Goal: Task Accomplishment & Management: Manage account settings

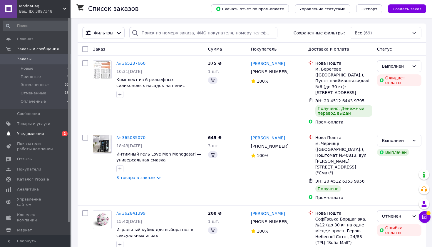
click at [30, 134] on span "Уведомления" at bounding box center [30, 133] width 27 height 5
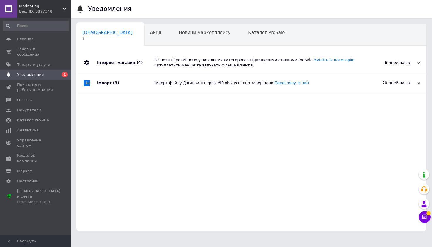
click at [108, 63] on div "Інтернет магазин (4)" at bounding box center [125, 62] width 57 height 22
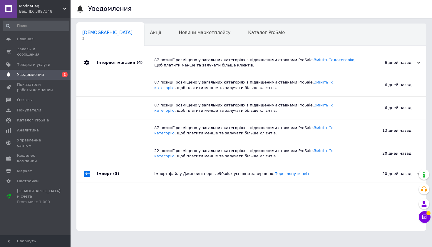
click at [108, 63] on div "Інтернет магазин (4)" at bounding box center [125, 62] width 57 height 22
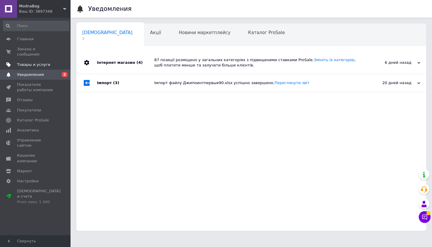
click at [36, 66] on span "Товары и услуги" at bounding box center [33, 64] width 33 height 5
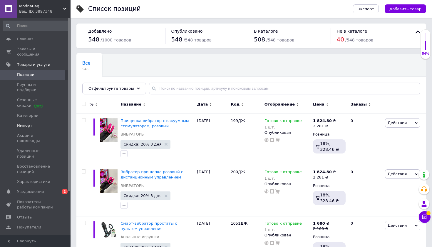
click at [36, 123] on span "Импорт" at bounding box center [35, 125] width 37 height 5
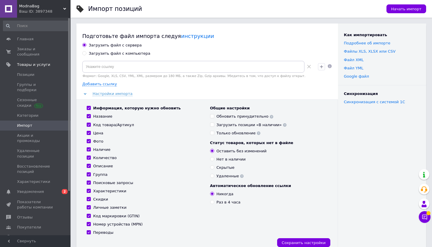
click at [135, 54] on div "Загрузить файл с компьютера" at bounding box center [120, 53] width 62 height 5
click at [86, 54] on input "Загрузить файл с компьютера" at bounding box center [84, 53] width 4 height 4
radio input "true"
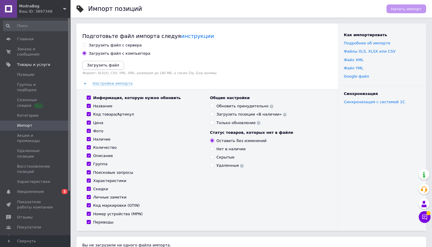
click at [103, 68] on button "Загрузить файл" at bounding box center [103, 65] width 42 height 9
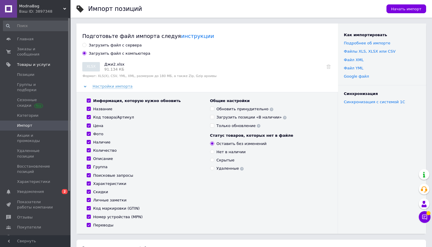
click at [89, 206] on input "Код маркировки (GTIN)" at bounding box center [89, 208] width 4 height 4
checkbox input "false"
click at [89, 216] on input "Номер устройства (MPN)" at bounding box center [89, 217] width 4 height 4
checkbox input "false"
click at [401, 9] on span "Начать импорт" at bounding box center [406, 9] width 30 height 4
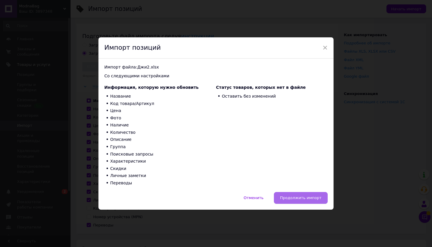
click at [304, 199] on button "Продолжить импорт" at bounding box center [301, 198] width 54 height 12
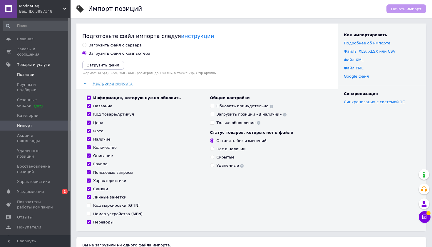
click at [36, 76] on span "Позиции" at bounding box center [35, 74] width 37 height 5
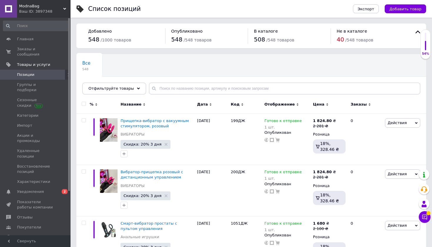
click at [33, 242] on link "Аналитика" at bounding box center [36, 247] width 72 height 10
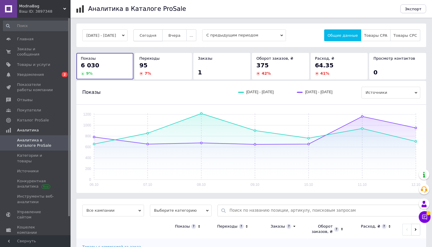
click at [155, 39] on button "Сегодня" at bounding box center [147, 35] width 29 height 12
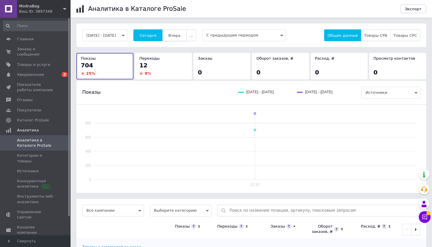
click at [182, 40] on button "Вчера" at bounding box center [174, 35] width 24 height 12
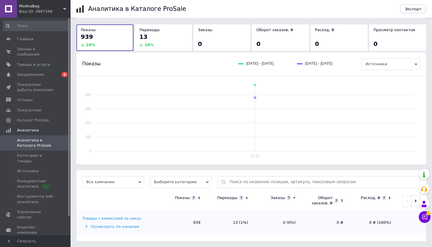
scroll to position [28, 0]
click at [95, 218] on div "Товары с комиссией за заказ" at bounding box center [111, 218] width 58 height 5
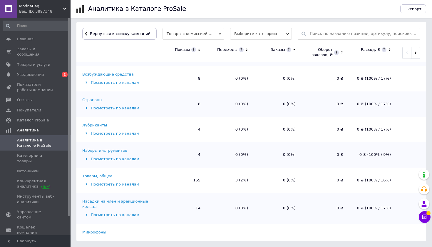
scroll to position [176, 0]
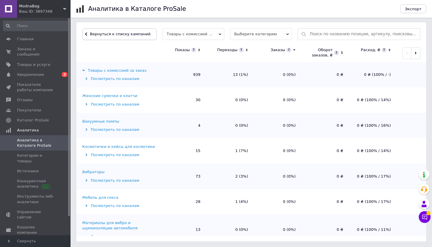
click at [127, 33] on span "Вернуться к списку кампаний" at bounding box center [120, 34] width 61 height 4
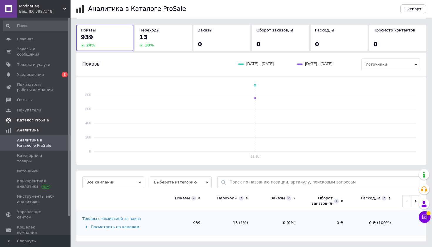
click at [34, 118] on span "Каталог ProSale" at bounding box center [33, 120] width 32 height 5
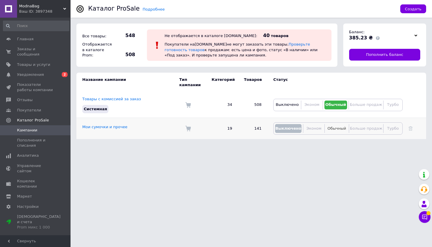
click at [340, 128] on span "Обычный" at bounding box center [336, 128] width 19 height 4
click at [119, 127] on link "Мои сумочки и прочее" at bounding box center [104, 127] width 45 height 4
click at [112, 98] on link "Товары с комиссией за заказ" at bounding box center [111, 99] width 58 height 4
click at [34, 72] on span "Уведомления" at bounding box center [30, 74] width 27 height 5
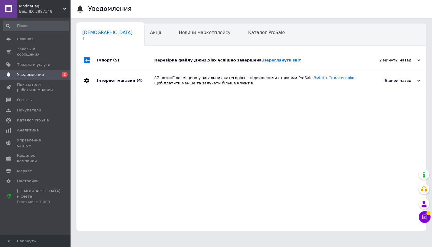
click at [130, 57] on div "Імпорт (5)" at bounding box center [125, 60] width 57 height 18
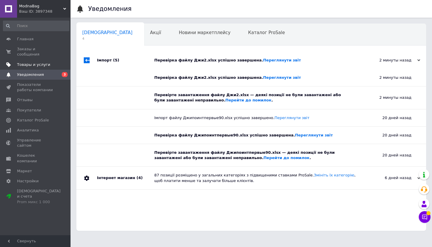
click at [29, 65] on span "Товары и услуги" at bounding box center [33, 64] width 33 height 5
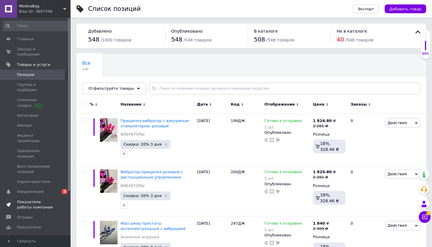
click at [37, 199] on span "Показатели работы компании" at bounding box center [35, 204] width 37 height 11
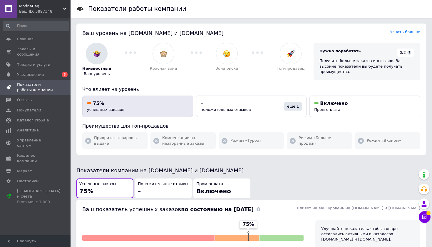
click at [151, 100] on div "75%" at bounding box center [137, 103] width 101 height 6
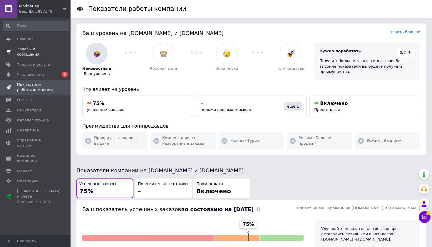
click at [30, 49] on span "Заказы и сообщения" at bounding box center [35, 51] width 37 height 11
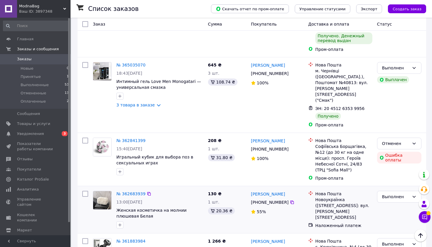
scroll to position [73, 0]
click at [130, 138] on link "№ 362841399" at bounding box center [130, 140] width 29 height 5
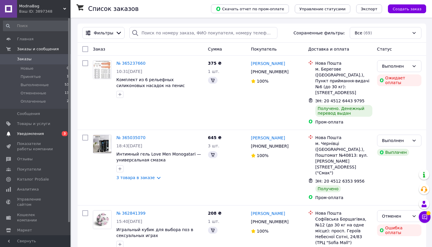
click at [54, 132] on span "Уведомления" at bounding box center [35, 133] width 37 height 5
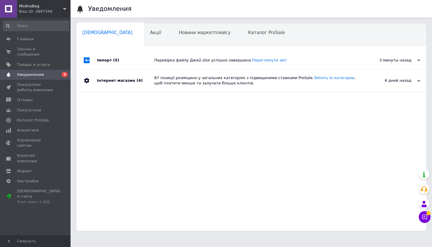
click at [125, 60] on div "Імпорт (5)" at bounding box center [125, 60] width 57 height 18
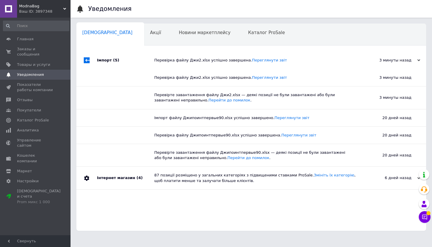
click at [125, 60] on div "Імпорт (5)" at bounding box center [125, 60] width 57 height 18
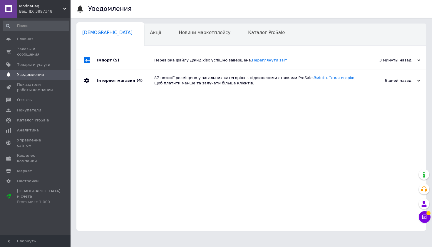
click at [148, 82] on div "Інтернет магазин (4)" at bounding box center [125, 80] width 57 height 22
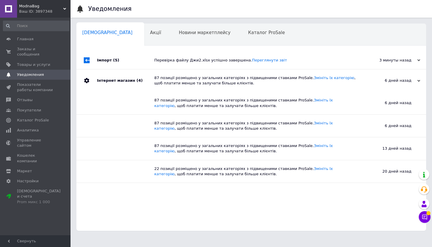
click at [148, 82] on div "Інтернет магазин (4)" at bounding box center [125, 80] width 57 height 22
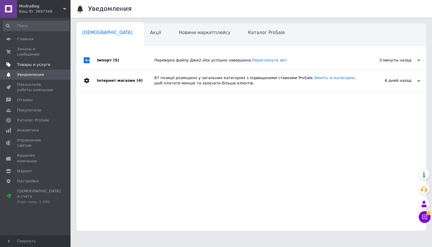
click at [39, 65] on span "Товары и услуги" at bounding box center [33, 64] width 33 height 5
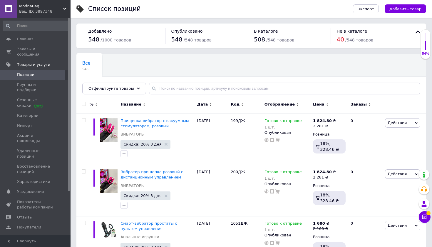
click at [58, 10] on div "Ваш ID: 3897348" at bounding box center [44, 11] width 51 height 5
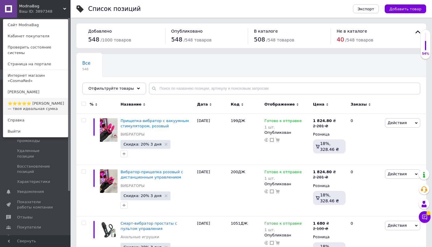
click at [41, 98] on link "⭐⭐⭐⭐⭐ [PERSON_NAME] — твоя идеальная сумка" at bounding box center [35, 106] width 65 height 16
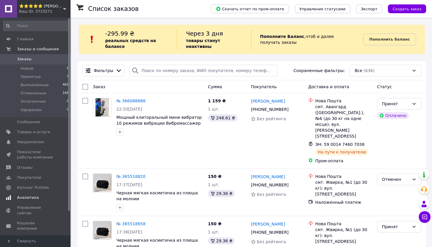
click at [26, 197] on span "Аналитика" at bounding box center [28, 197] width 22 height 5
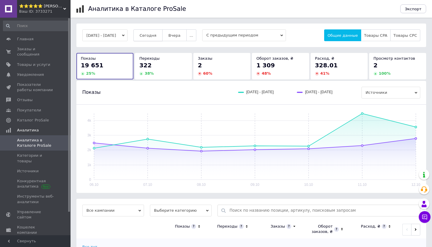
click at [156, 34] on span "Сегодня" at bounding box center [148, 35] width 17 height 4
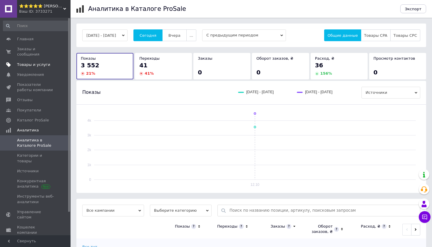
click at [30, 65] on span "Товары и услуги" at bounding box center [33, 64] width 33 height 5
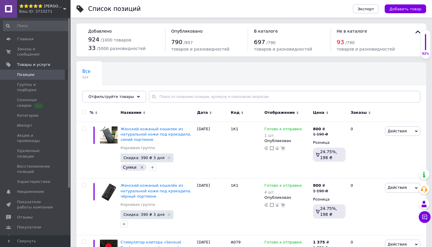
click at [59, 8] on span "⭐⭐⭐⭐⭐ [PERSON_NAME] — твоя идеальная сумка" at bounding box center [41, 6] width 44 height 5
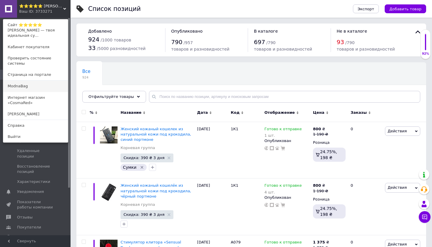
click at [65, 81] on link "ModnaBag" at bounding box center [35, 86] width 65 height 11
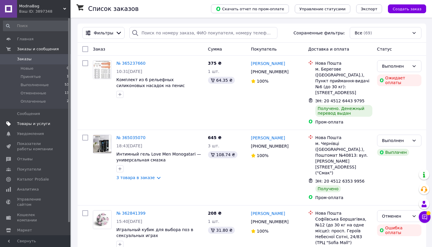
click at [23, 123] on span "Товары и услуги" at bounding box center [33, 123] width 33 height 5
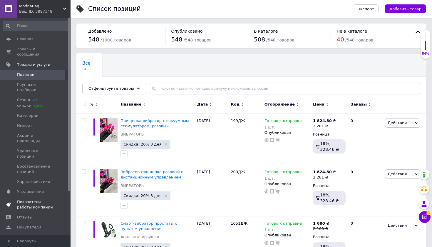
click at [30, 199] on span "Показатели работы компании" at bounding box center [35, 204] width 37 height 11
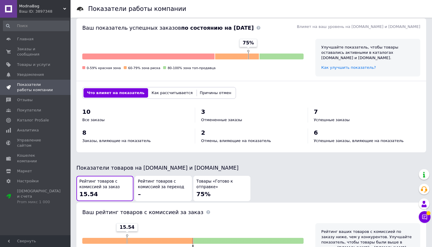
scroll to position [182, 0]
click at [230, 117] on span "Отмененные заказы" at bounding box center [221, 119] width 41 height 4
click at [247, 118] on span at bounding box center [249, 120] width 4 height 4
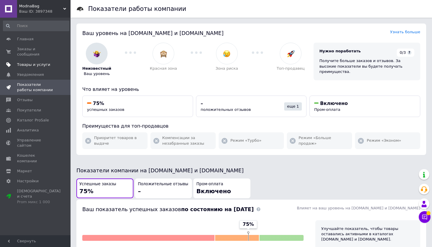
scroll to position [0, 0]
click at [25, 63] on span "Товары и услуги" at bounding box center [33, 64] width 33 height 5
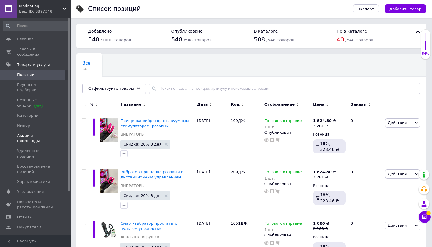
click at [27, 130] on link "Акции и промокоды" at bounding box center [36, 137] width 72 height 15
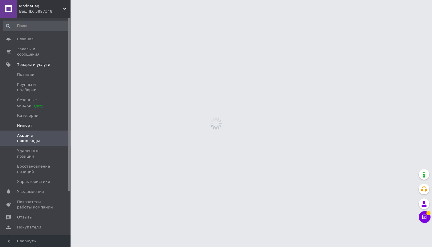
click at [26, 123] on span "Импорт" at bounding box center [24, 125] width 15 height 5
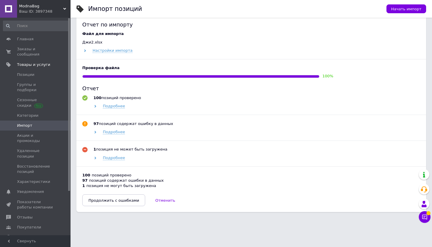
scroll to position [243, 0]
click at [127, 202] on button "Продолжить с ошибками" at bounding box center [113, 201] width 63 height 12
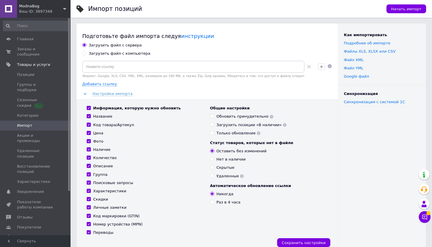
scroll to position [0, 0]
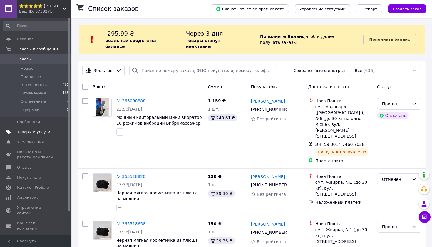
click at [25, 132] on span "Товары и услуги" at bounding box center [33, 131] width 33 height 5
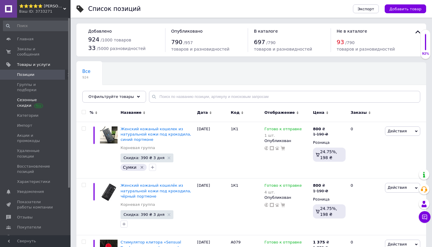
click at [34, 103] on span at bounding box center [38, 105] width 9 height 4
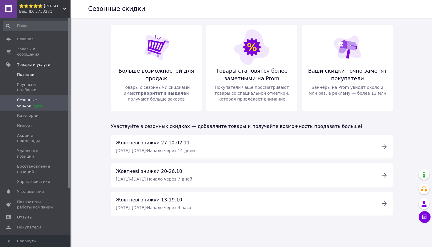
click at [38, 74] on span "Позиции" at bounding box center [35, 74] width 37 height 5
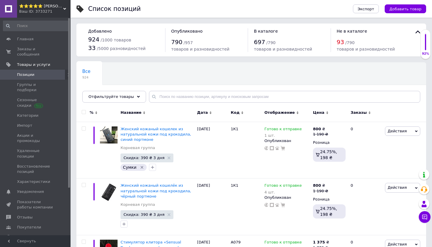
click at [33, 245] on span "Аналитика" at bounding box center [28, 247] width 22 height 5
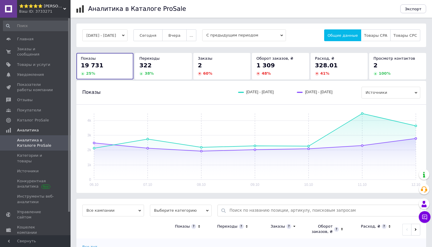
click at [125, 35] on button "[DATE] - [DATE]" at bounding box center [104, 35] width 45 height 12
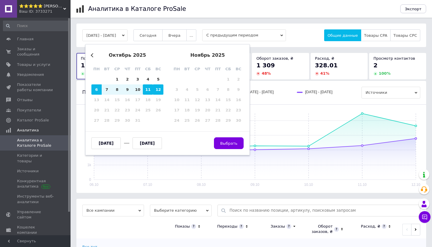
click at [145, 90] on div "11" at bounding box center [148, 89] width 10 height 10
type input "[DATE]"
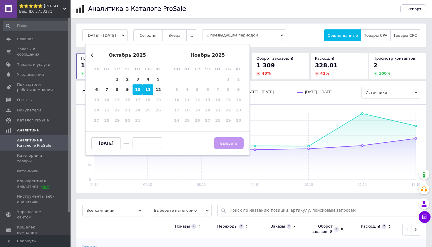
click at [140, 89] on div "10" at bounding box center [138, 89] width 10 height 10
type input "10.10.2025"
click at [158, 88] on div "12" at bounding box center [158, 89] width 10 height 10
type input "[DATE]"
click at [221, 141] on span "Выбрать" at bounding box center [228, 143] width 17 height 4
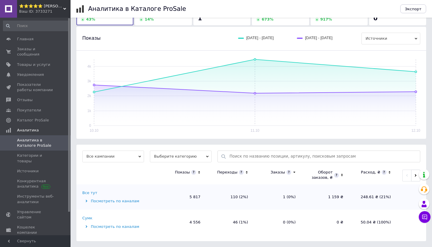
scroll to position [53, 0]
click at [87, 218] on div "Сумк" at bounding box center [87, 218] width 10 height 5
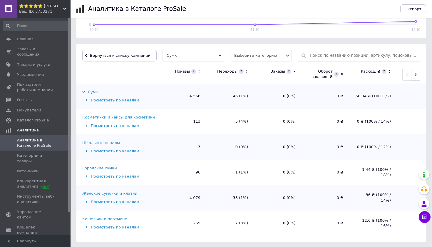
scroll to position [155, 0]
click at [100, 193] on div "Женские сумочки и клатчи" at bounding box center [109, 193] width 55 height 5
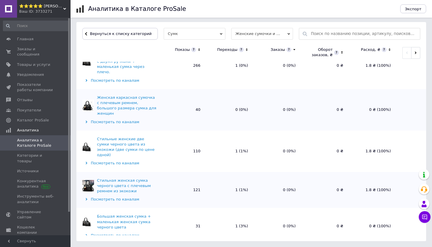
scroll to position [176, 0]
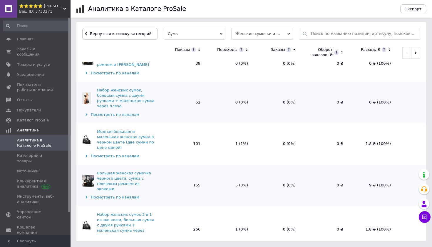
scroll to position [0, 0]
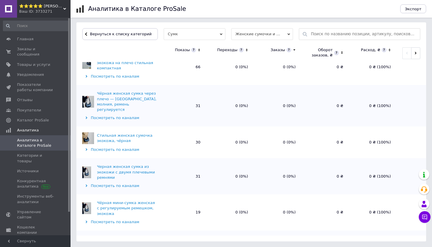
scroll to position [2363, 0]
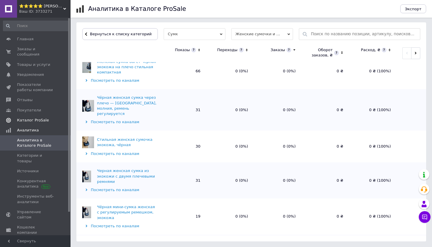
click at [29, 121] on span "Каталог ProSale" at bounding box center [33, 120] width 32 height 5
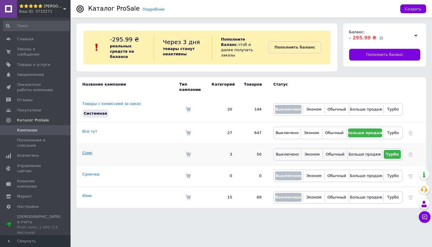
click at [89, 151] on link "Сумк" at bounding box center [87, 152] width 10 height 4
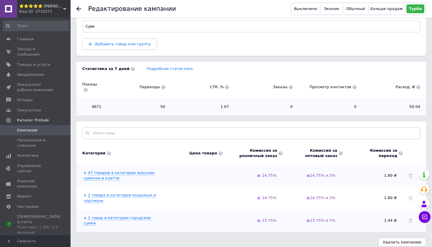
scroll to position [71, 0]
click at [108, 174] on link "47 товаров в категории женские сумочки и клатчи" at bounding box center [119, 176] width 71 height 10
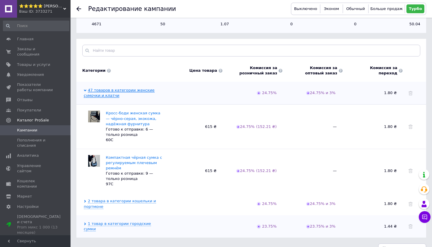
scroll to position [154, 0]
click at [32, 155] on span "Аналитика" at bounding box center [28, 155] width 22 height 5
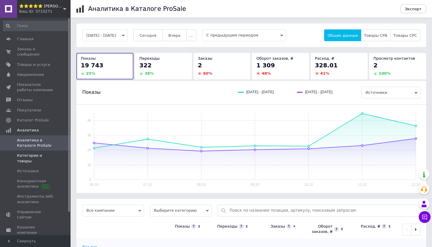
click at [41, 158] on link "Категории и товары" at bounding box center [36, 157] width 72 height 15
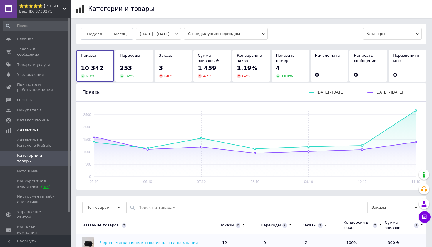
click at [114, 208] on span "По товарам" at bounding box center [102, 208] width 41 height 12
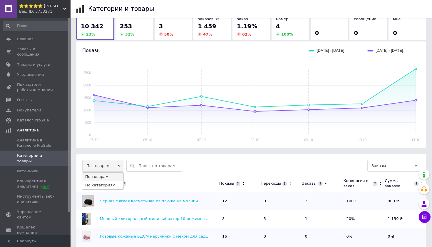
scroll to position [47, 0]
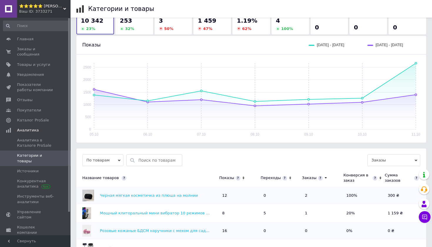
click at [137, 179] on div "Название товаров" at bounding box center [146, 177] width 140 height 5
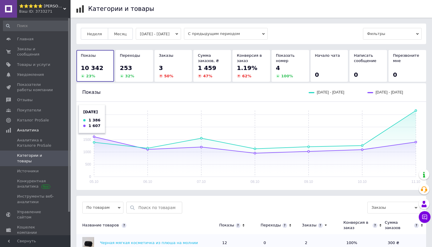
scroll to position [0, 0]
click at [164, 36] on button "05.10.2025 - 11.10.2025" at bounding box center [158, 34] width 45 height 12
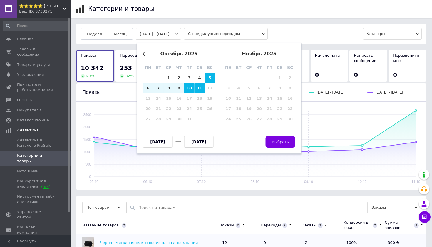
click at [185, 88] on div "10" at bounding box center [189, 88] width 10 height 10
type input "10.10.2025"
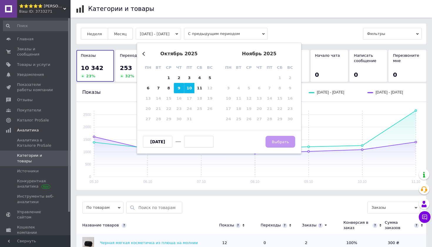
click at [179, 88] on div "9" at bounding box center [179, 88] width 10 height 10
type input "[DATE]"
click at [200, 88] on div "11" at bounding box center [200, 88] width 10 height 10
type input "[DATE]"
click at [188, 87] on div "10" at bounding box center [189, 88] width 10 height 10
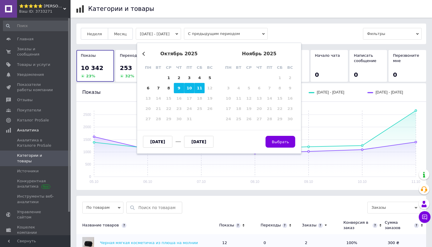
type input "10.10.2025"
click at [199, 88] on div "11" at bounding box center [200, 88] width 10 height 10
type input "[DATE]"
click at [278, 141] on span "Выбрать" at bounding box center [280, 142] width 17 height 4
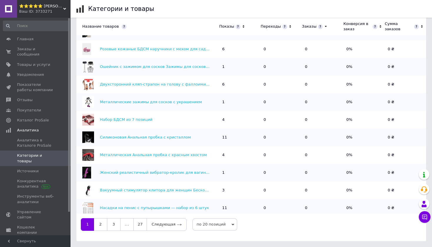
scroll to position [211, 0]
click at [144, 221] on link "27" at bounding box center [139, 224] width 13 height 12
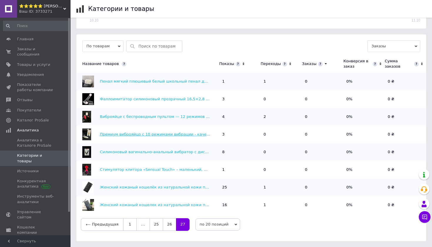
scroll to position [161, 0]
click at [169, 227] on link "26" at bounding box center [169, 224] width 13 height 12
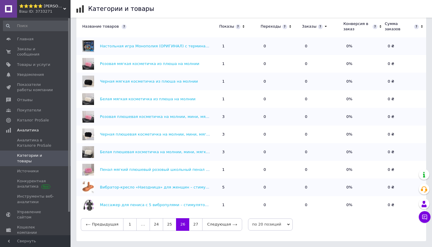
scroll to position [213, 0]
click at [164, 227] on link "25" at bounding box center [169, 224] width 13 height 12
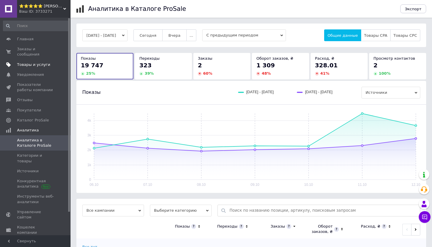
click at [27, 65] on span "Товары и услуги" at bounding box center [33, 64] width 33 height 5
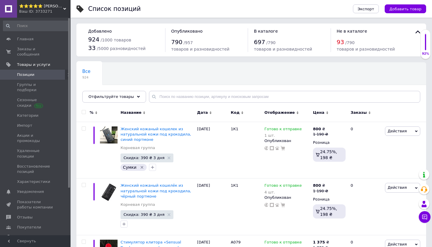
click at [37, 235] on span "Каталог ProSale" at bounding box center [33, 237] width 32 height 5
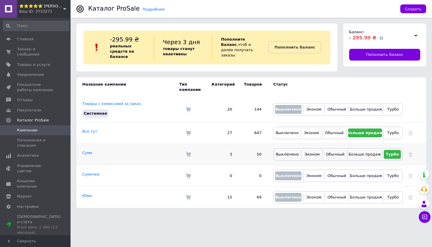
click at [85, 149] on td "Сумк" at bounding box center [127, 154] width 103 height 21
click at [87, 152] on link "Сумк" at bounding box center [87, 152] width 10 height 4
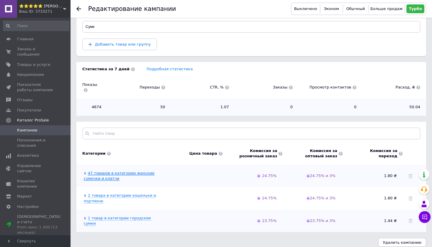
click at [101, 172] on link "47 товаров в категории женские сумочки и клатчи" at bounding box center [119, 176] width 71 height 10
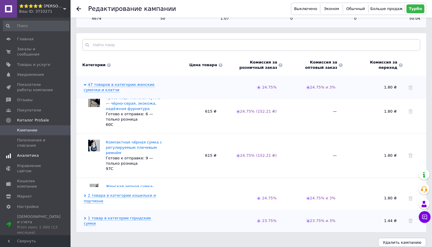
click at [31, 157] on span "Аналитика" at bounding box center [28, 155] width 22 height 5
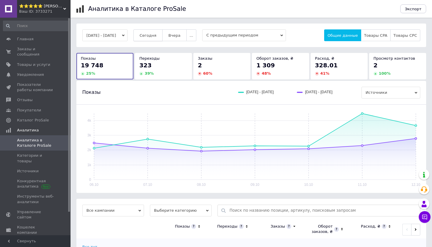
click at [156, 34] on span "Сегодня" at bounding box center [148, 35] width 17 height 4
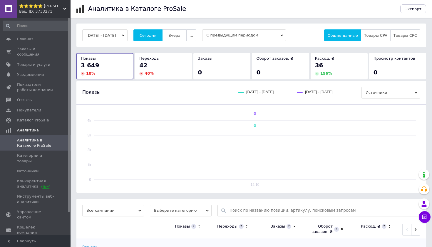
click at [128, 32] on button "[DATE] - [DATE]" at bounding box center [104, 35] width 45 height 12
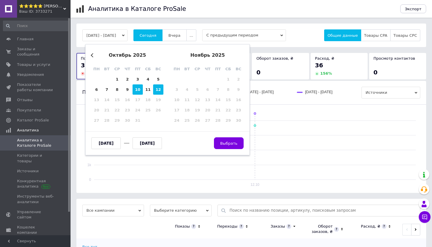
click at [138, 90] on div "10" at bounding box center [138, 89] width 10 height 10
type input "10.10.2025"
click at [155, 88] on div "12" at bounding box center [158, 89] width 10 height 10
type input "[DATE]"
click at [221, 146] on button "Выбрать" at bounding box center [229, 143] width 30 height 12
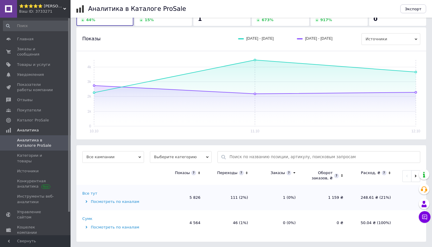
click at [86, 218] on div "Сумк" at bounding box center [87, 218] width 10 height 5
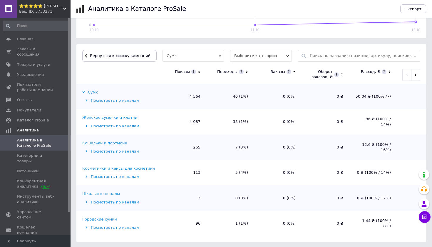
click at [120, 117] on div "Женские сумочки и клатчи" at bounding box center [109, 117] width 55 height 5
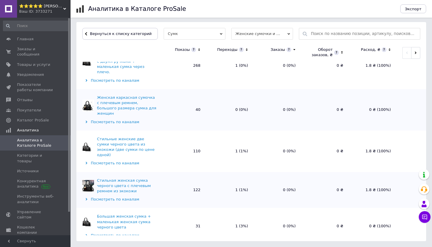
scroll to position [176, 0]
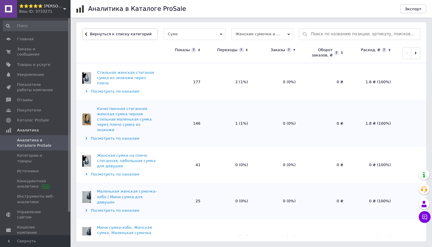
scroll to position [698, 0]
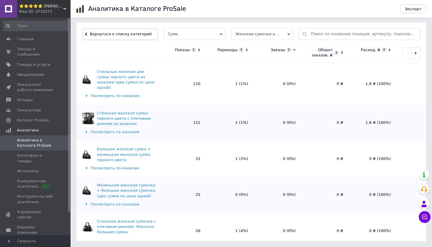
click at [104, 34] on span "Вернуться к списку категорий" at bounding box center [119, 34] width 63 height 4
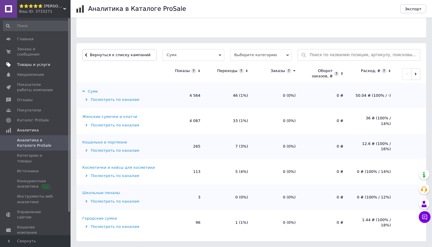
scroll to position [155, 0]
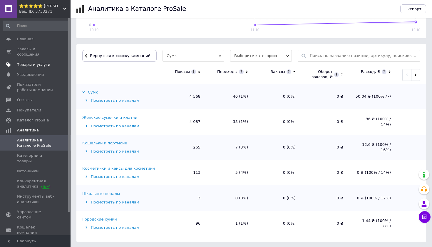
click at [23, 69] on link "Товары и услуги" at bounding box center [36, 65] width 72 height 10
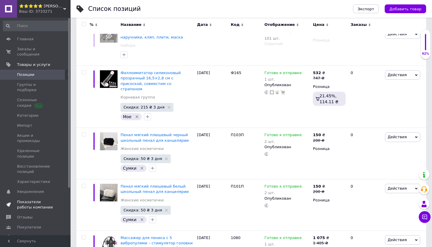
scroll to position [277, 0]
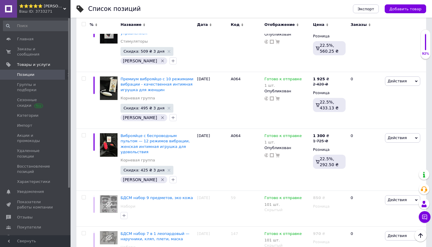
click at [26, 245] on span "Аналитика" at bounding box center [28, 247] width 22 height 5
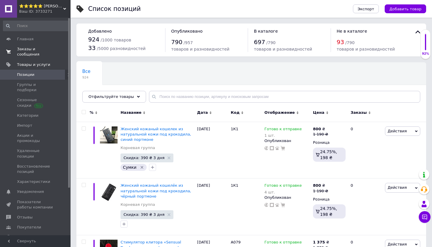
click at [30, 51] on span "Заказы и сообщения" at bounding box center [35, 51] width 37 height 11
